Goal: Check status: Check status

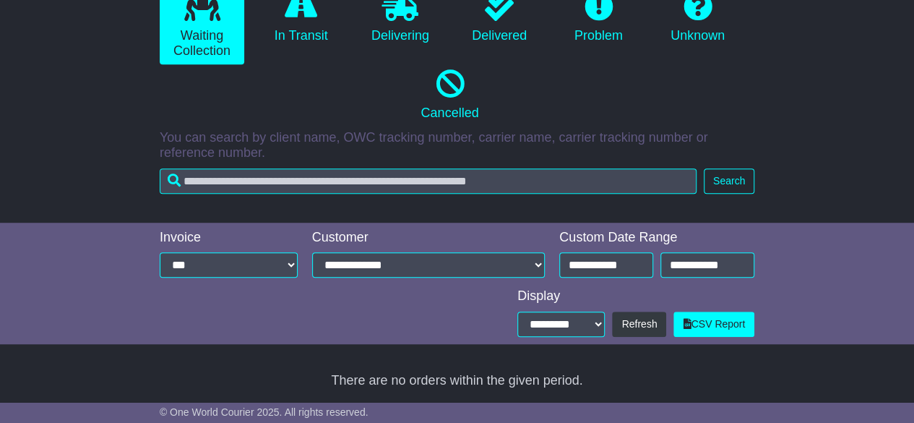
scroll to position [243, 0]
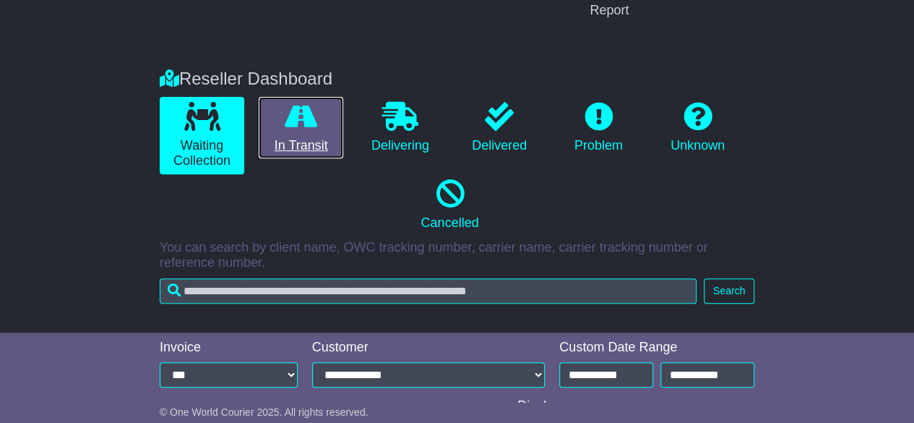
click at [277, 147] on link "In Transit" at bounding box center [301, 128] width 85 height 62
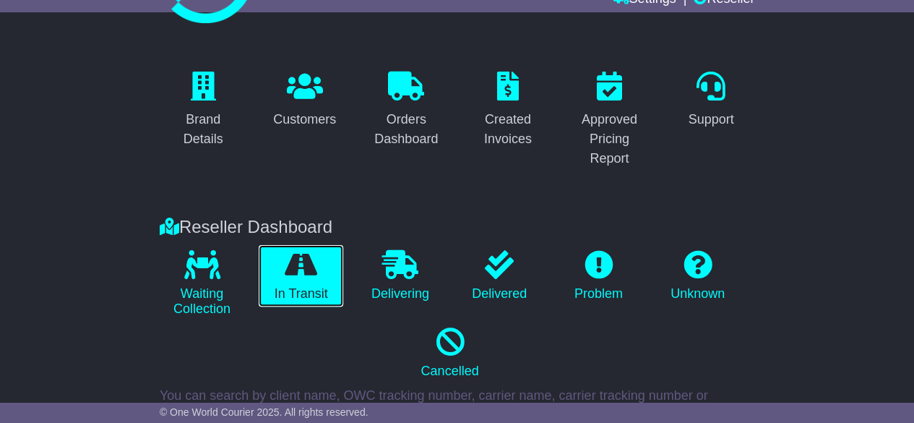
scroll to position [0, 0]
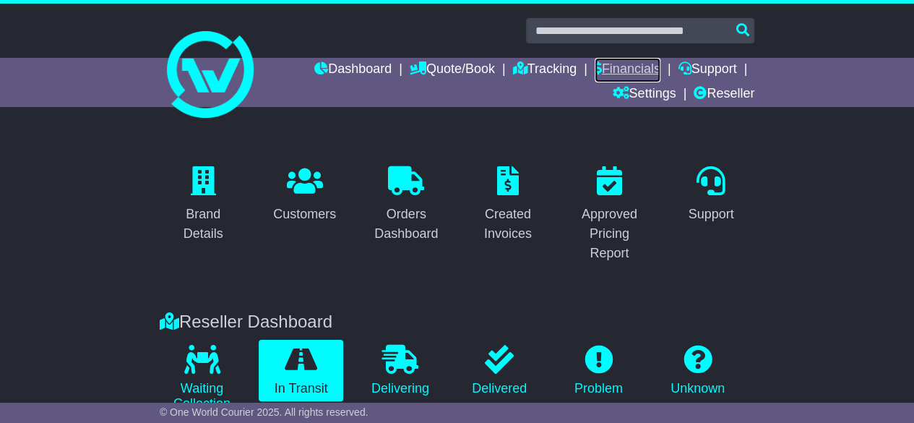
click at [605, 66] on link "Financials" at bounding box center [628, 70] width 66 height 25
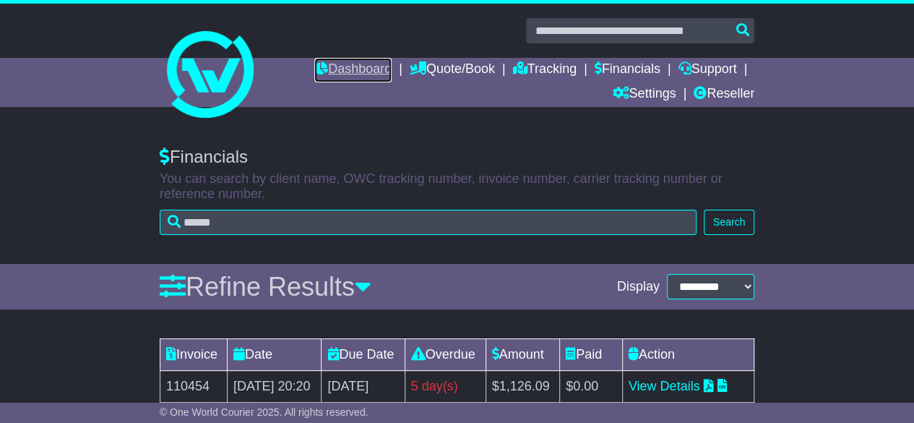
click at [337, 64] on link "Dashboard" at bounding box center [352, 70] width 77 height 25
